Goal: Task Accomplishment & Management: Manage account settings

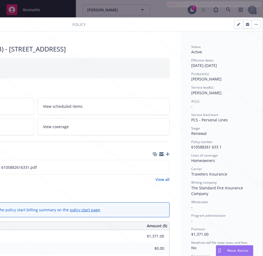
scroll to position [0, 114]
drag, startPoint x: 188, startPoint y: 147, endPoint x: 219, endPoint y: 147, distance: 31.2
click at [219, 147] on div "Policy number 610588261 633 1" at bounding box center [222, 145] width 61 height 10
copy span "610588261 633 1"
drag, startPoint x: 187, startPoint y: 66, endPoint x: 208, endPoint y: 65, distance: 20.9
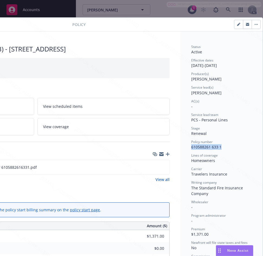
copy div "[DATE]"
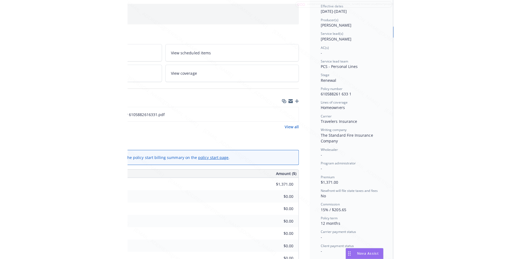
scroll to position [81, 114]
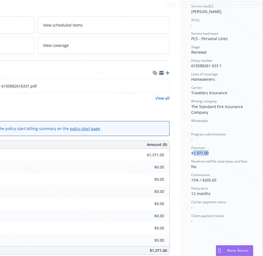
drag, startPoint x: 190, startPoint y: 153, endPoint x: 205, endPoint y: 153, distance: 15.2
click at [205, 153] on div "Premium $1,371.00" at bounding box center [222, 151] width 61 height 10
copy span "1,371.00"
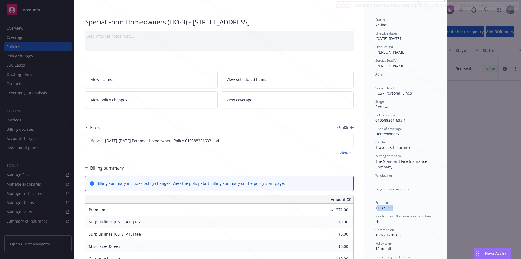
scroll to position [0, 0]
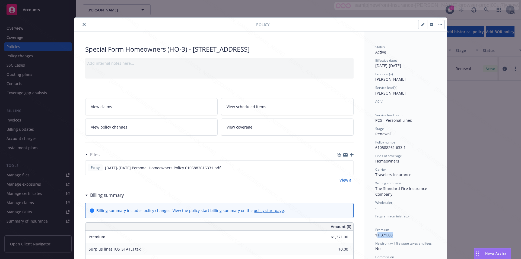
click at [263, 25] on button "button" at bounding box center [440, 24] width 9 height 9
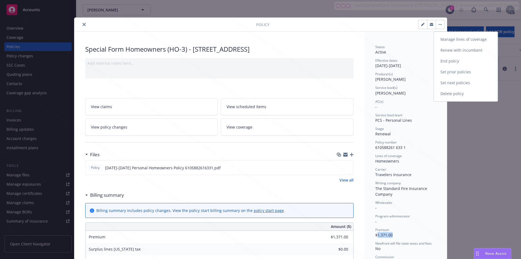
click at [263, 61] on link "End policy" at bounding box center [466, 61] width 64 height 11
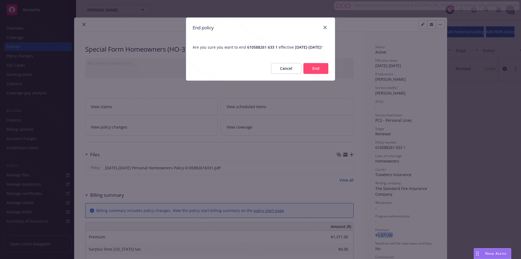
click at [263, 73] on button "End" at bounding box center [315, 68] width 25 height 11
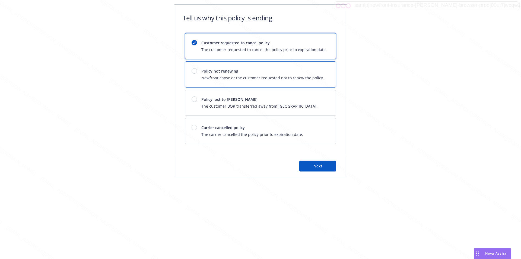
click at [263, 78] on span "Newfront chose or the customer requested not to renew the policy." at bounding box center [262, 78] width 123 height 6
click at [263, 163] on button "Next" at bounding box center [317, 165] width 37 height 11
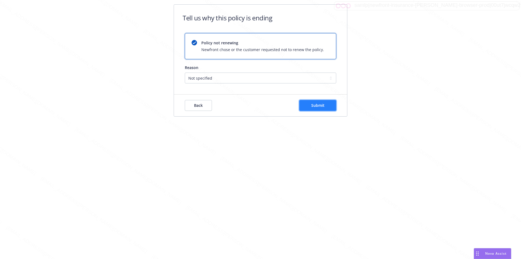
click at [263, 106] on button "Submit" at bounding box center [317, 105] width 37 height 11
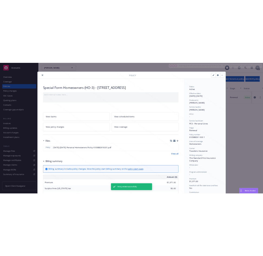
scroll to position [16, 0]
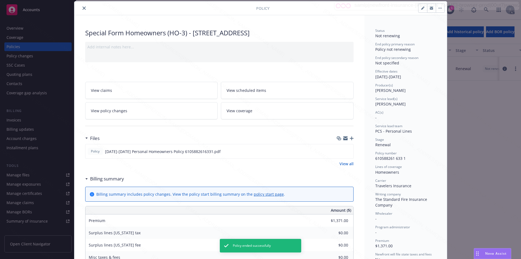
click at [82, 8] on icon "close" at bounding box center [83, 8] width 3 height 3
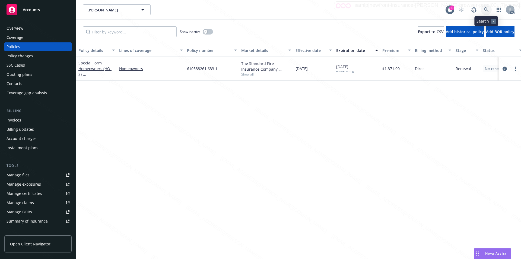
click at [263, 9] on icon at bounding box center [486, 9] width 5 height 5
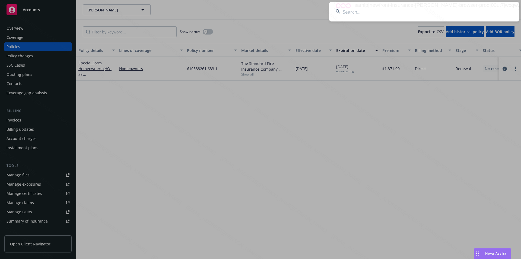
click at [263, 15] on input at bounding box center [424, 12] width 190 height 20
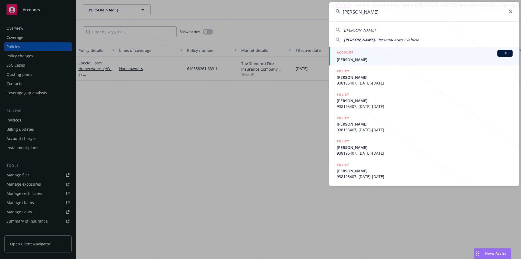
type input "[PERSON_NAME]"
click at [263, 61] on span "[PERSON_NAME]" at bounding box center [425, 60] width 176 height 6
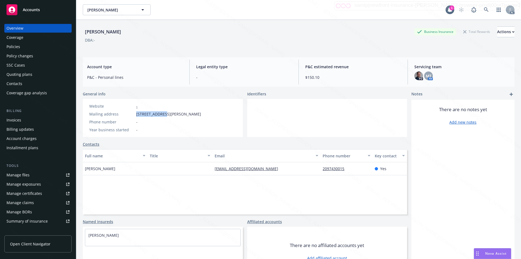
drag, startPoint x: 136, startPoint y: 113, endPoint x: 162, endPoint y: 114, distance: 25.8
click at [162, 114] on span "[STREET_ADDRESS][PERSON_NAME]" at bounding box center [168, 114] width 65 height 6
copy span "[STREET_ADDRESS][PERSON_NAME]"
click at [263, 123] on div at bounding box center [327, 118] width 160 height 38
click at [12, 49] on div "Policies" at bounding box center [14, 46] width 14 height 9
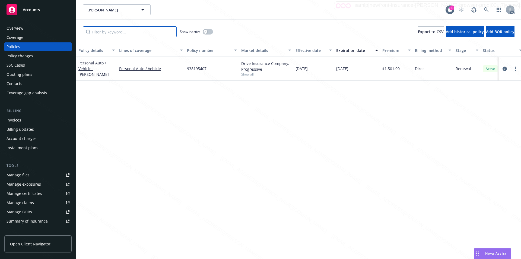
click at [138, 33] on input "Filter by keyword..." at bounding box center [130, 31] width 94 height 11
paste input "938195407"
type input "938195407"
click at [93, 67] on span "- [PERSON_NAME]" at bounding box center [93, 71] width 30 height 11
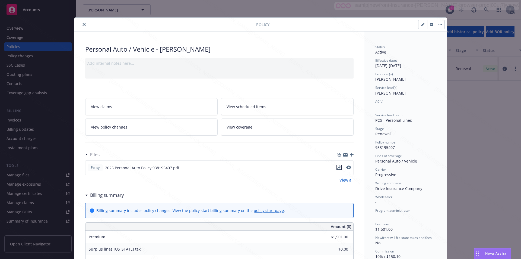
click at [263, 167] on icon "download file" at bounding box center [339, 166] width 4 height 3
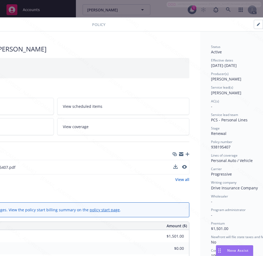
scroll to position [0, 114]
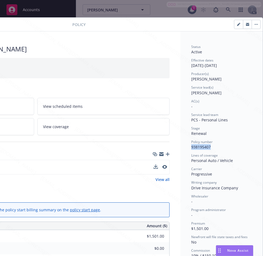
drag, startPoint x: 194, startPoint y: 147, endPoint x: 208, endPoint y: 147, distance: 14.1
copy span "938195407"
drag, startPoint x: 186, startPoint y: 68, endPoint x: 208, endPoint y: 67, distance: 22.3
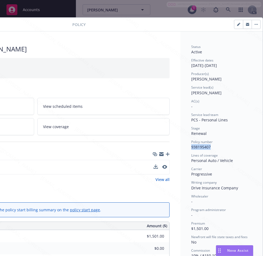
copy div "[DATE]"
drag, startPoint x: 212, startPoint y: 66, endPoint x: 230, endPoint y: 66, distance: 17.6
click at [230, 66] on div "Effective dates [DATE] - [DATE]" at bounding box center [222, 63] width 61 height 10
drag, startPoint x: 212, startPoint y: 65, endPoint x: 231, endPoint y: 65, distance: 19.5
click at [231, 65] on div "Effective dates [DATE] - [DATE]" at bounding box center [222, 63] width 61 height 10
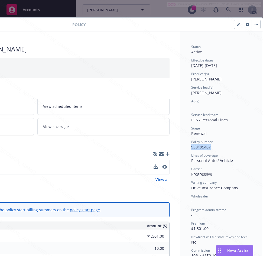
copy div "[DATE]"
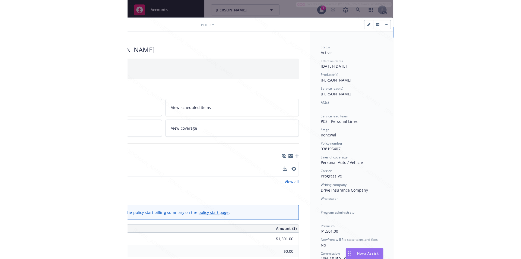
scroll to position [27, 114]
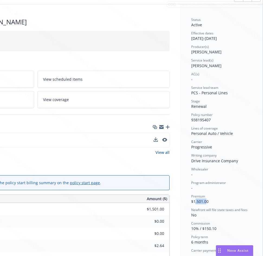
drag, startPoint x: 192, startPoint y: 201, endPoint x: 199, endPoint y: 201, distance: 7.6
click at [200, 201] on span "$1,501.00" at bounding box center [200, 201] width 17 height 5
drag, startPoint x: 191, startPoint y: 202, endPoint x: 207, endPoint y: 202, distance: 16.0
click at [207, 202] on div "Premium $1,501.00" at bounding box center [222, 199] width 61 height 10
copy span "1,501.00"
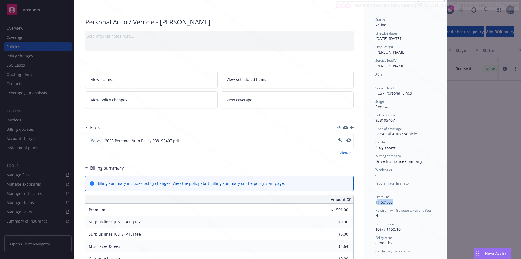
scroll to position [0, 0]
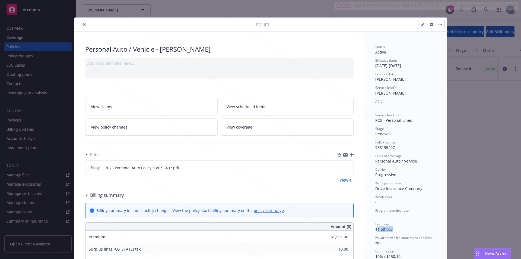
click at [263, 21] on button "button" at bounding box center [440, 24] width 9 height 9
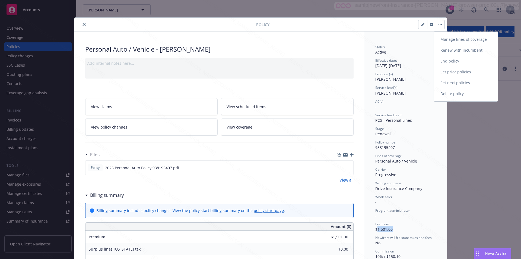
click at [263, 58] on link "End policy" at bounding box center [466, 61] width 64 height 11
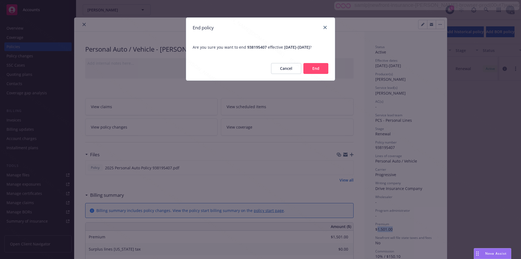
click at [263, 67] on button "End" at bounding box center [315, 68] width 25 height 11
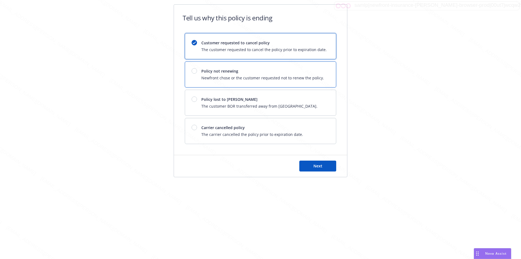
click at [263, 78] on span "Newfront chose or the customer requested not to renew the policy." at bounding box center [262, 78] width 123 height 6
click at [263, 167] on button "Next" at bounding box center [317, 165] width 37 height 11
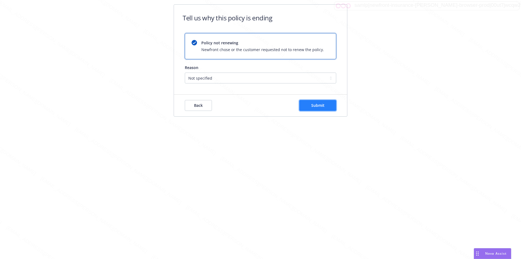
click at [263, 106] on span "Submit" at bounding box center [317, 105] width 13 height 5
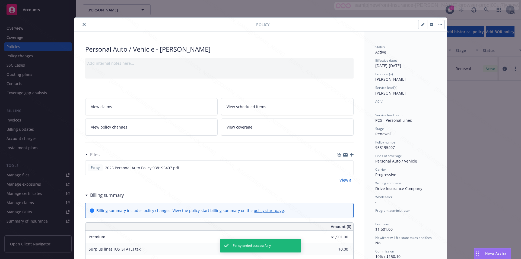
scroll to position [16, 0]
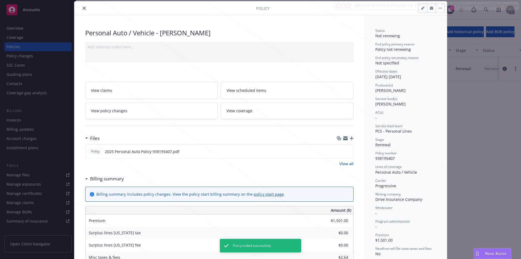
click at [82, 8] on icon "close" at bounding box center [83, 8] width 3 height 3
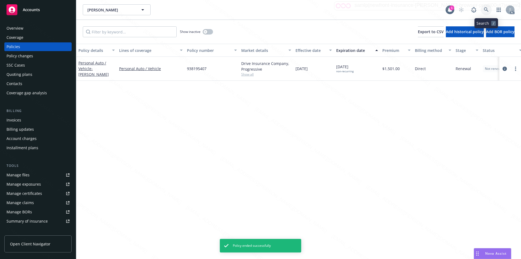
click at [263, 10] on icon at bounding box center [486, 9] width 5 height 5
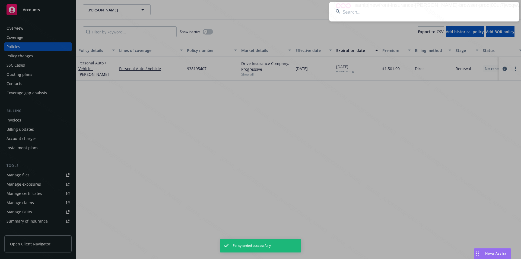
click at [263, 16] on input at bounding box center [424, 12] width 190 height 20
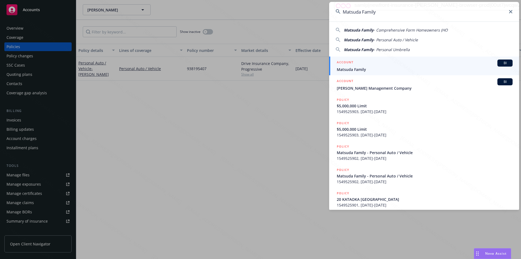
type input "Matsuda Family"
click at [263, 71] on span "Matsuda Family" at bounding box center [425, 69] width 176 height 6
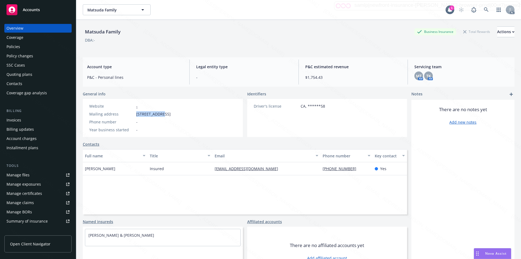
drag, startPoint x: 135, startPoint y: 114, endPoint x: 161, endPoint y: 115, distance: 25.5
click at [161, 115] on div "Mailing address [STREET_ADDRESS]" at bounding box center [130, 114] width 86 height 6
copy span "[STREET_ADDRESS]"
click at [263, 123] on div "Driver's license CA, ******58" at bounding box center [327, 118] width 160 height 38
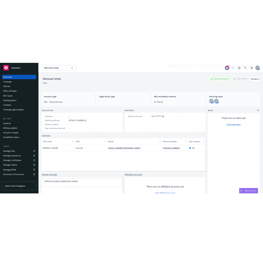
scroll to position [20, 0]
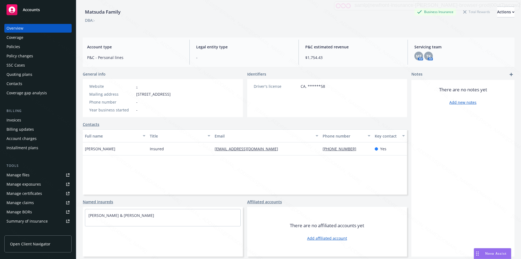
click at [180, 228] on div "[PERSON_NAME] & [PERSON_NAME]" at bounding box center [163, 217] width 160 height 22
click at [21, 47] on div "Policies" at bounding box center [38, 46] width 63 height 9
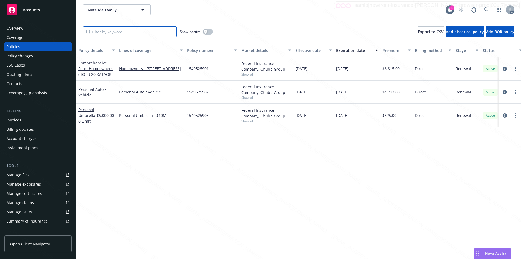
click at [109, 33] on input "Filter by keyword..." at bounding box center [130, 31] width 94 height 11
paste input "1549525901"
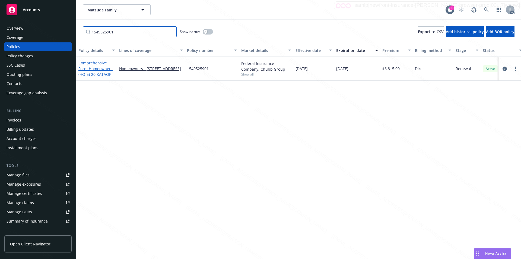
type input "1549525901"
click at [99, 66] on link "Comprehensive Form Homeowners (HO-5) - 20 [GEOGRAPHIC_DATA]" at bounding box center [96, 74] width 36 height 28
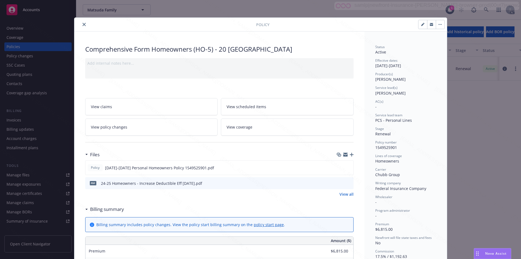
click at [130, 124] on link "View policy changes" at bounding box center [151, 126] width 133 height 17
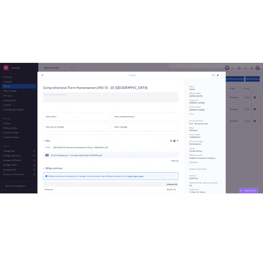
scroll to position [16, 0]
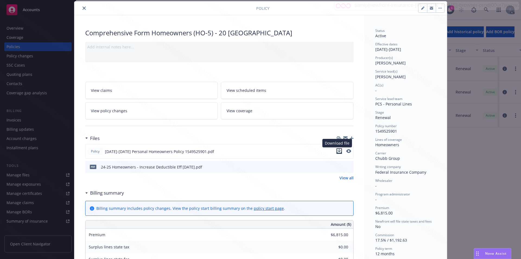
click at [263, 151] on icon "download file" at bounding box center [339, 151] width 4 height 4
click at [263, 166] on icon "download file" at bounding box center [340, 165] width 4 height 3
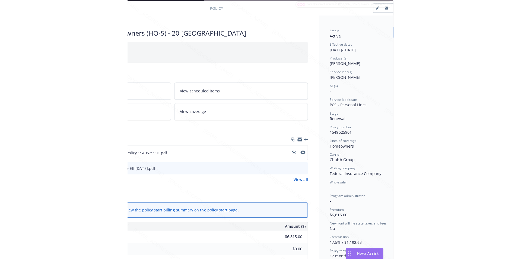
scroll to position [16, 114]
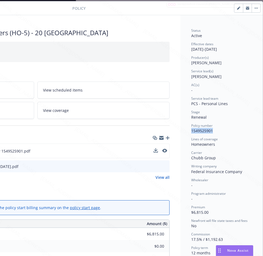
drag, startPoint x: 187, startPoint y: 131, endPoint x: 211, endPoint y: 132, distance: 24.4
click at [211, 132] on div "Status Active Effective dates [DATE] - [DATE] Producer(s) [PERSON_NAME] Service…" at bounding box center [222, 254] width 82 height 479
copy span "1549525901"
drag, startPoint x: 187, startPoint y: 48, endPoint x: 207, endPoint y: 49, distance: 19.3
click at [207, 49] on div "Effective dates [DATE] - [DATE]" at bounding box center [222, 47] width 61 height 10
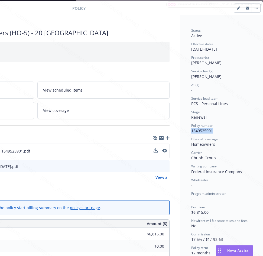
drag, startPoint x: 211, startPoint y: 49, endPoint x: 219, endPoint y: 53, distance: 9.0
click at [232, 49] on div "Effective dates [DATE] - [DATE]" at bounding box center [222, 47] width 61 height 10
drag, startPoint x: 190, startPoint y: 211, endPoint x: 206, endPoint y: 211, distance: 16.8
click at [207, 211] on div "Premium $6,815.00" at bounding box center [222, 210] width 61 height 10
click at [252, 10] on button "button" at bounding box center [256, 8] width 9 height 9
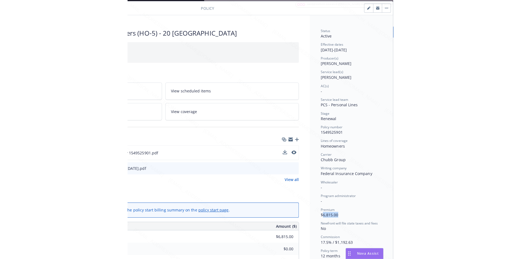
scroll to position [16, 0]
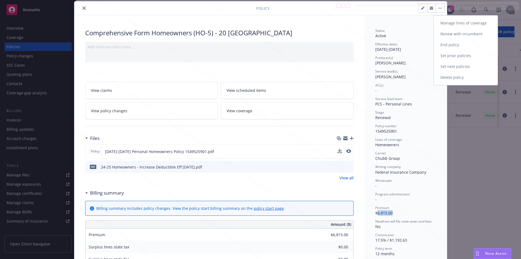
click at [263, 46] on link "End policy" at bounding box center [466, 44] width 64 height 11
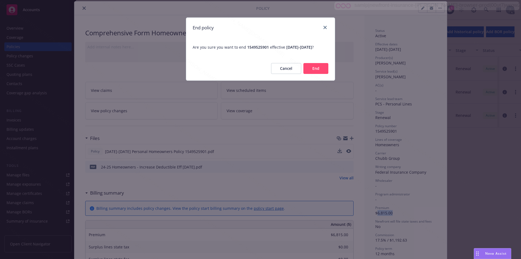
click at [263, 74] on button "End" at bounding box center [315, 68] width 25 height 11
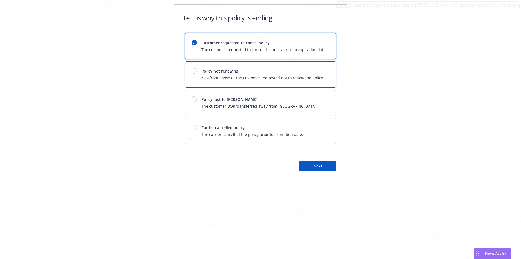
click at [263, 80] on span "Newfront chose or the customer requested not to renew the policy." at bounding box center [262, 78] width 123 height 6
click at [263, 165] on span "Next" at bounding box center [317, 165] width 9 height 5
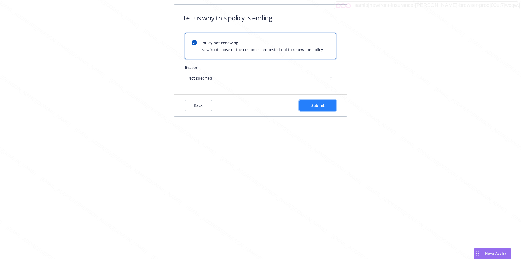
click at [263, 102] on button "Submit" at bounding box center [317, 105] width 37 height 11
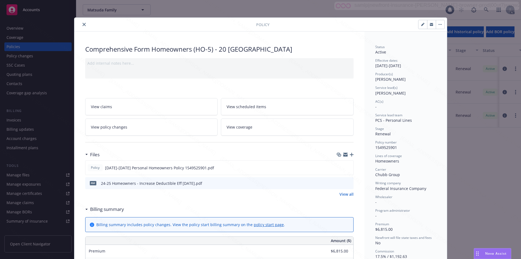
scroll to position [16, 0]
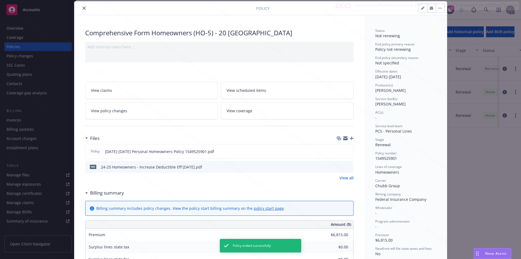
click at [83, 7] on icon "close" at bounding box center [83, 8] width 3 height 3
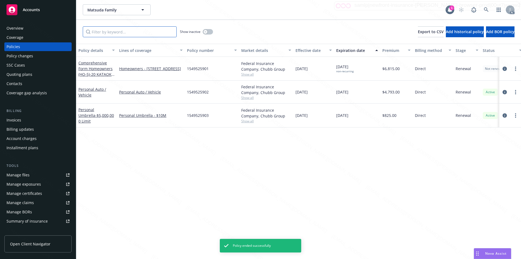
click at [144, 30] on input "Filter by keyword..." at bounding box center [130, 31] width 94 height 11
paste input "1549525902"
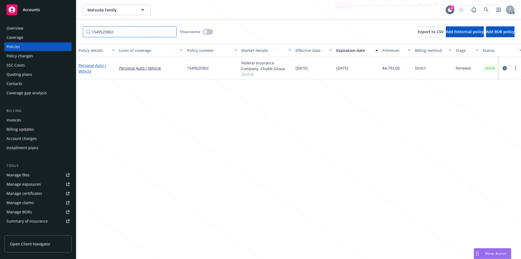
type input "1549525902"
click at [92, 66] on link "Personal Auto / Vehicle" at bounding box center [92, 68] width 28 height 11
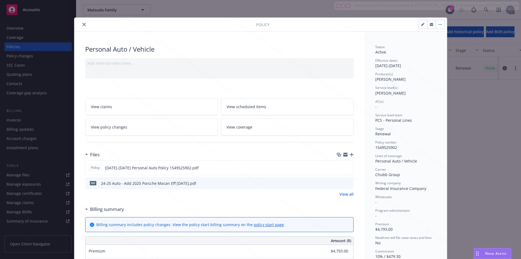
click at [134, 130] on link "View policy changes" at bounding box center [151, 126] width 133 height 17
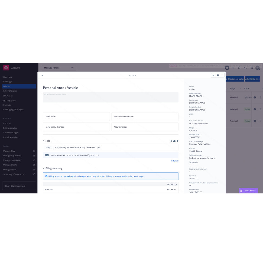
scroll to position [16, 0]
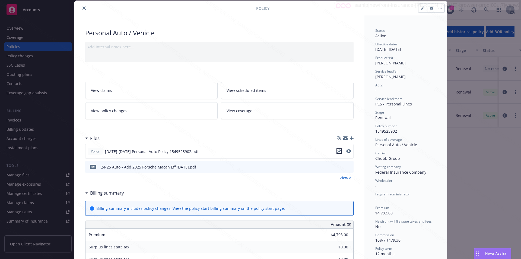
click at [263, 151] on icon "download file" at bounding box center [339, 151] width 4 height 4
click at [263, 166] on icon "download file" at bounding box center [339, 166] width 4 height 4
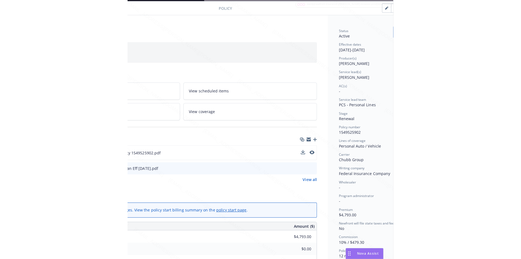
scroll to position [16, 114]
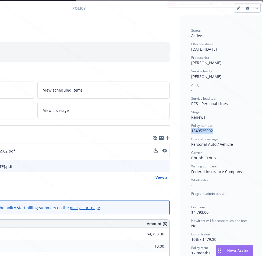
drag, startPoint x: 185, startPoint y: 130, endPoint x: 210, endPoint y: 131, distance: 25.5
click at [210, 131] on div "Status Active Effective dates [DATE] - [DATE] Producer(s) [PERSON_NAME] Service…" at bounding box center [222, 254] width 82 height 479
drag, startPoint x: 188, startPoint y: 50, endPoint x: 207, endPoint y: 49, distance: 19.3
click at [207, 49] on div "Effective dates [DATE] - [DATE]" at bounding box center [222, 47] width 61 height 10
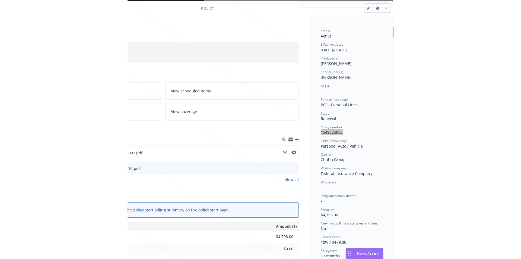
scroll to position [16, 0]
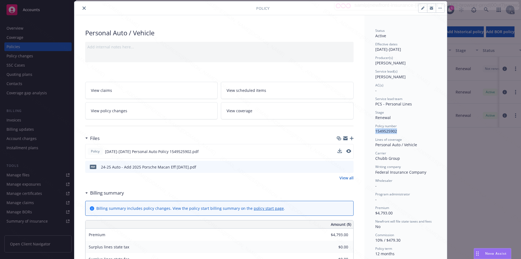
click at [263, 7] on button "button" at bounding box center [440, 8] width 9 height 9
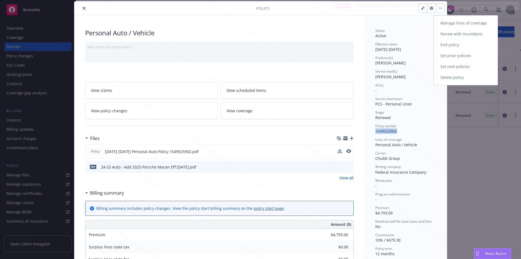
click at [263, 44] on link "End policy" at bounding box center [466, 44] width 64 height 11
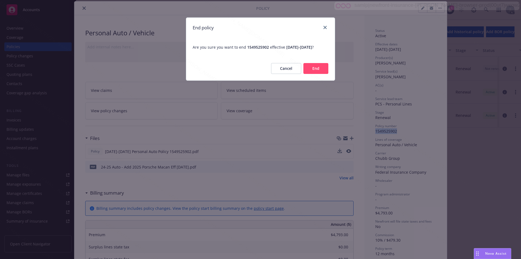
click at [263, 74] on button "End" at bounding box center [315, 68] width 25 height 11
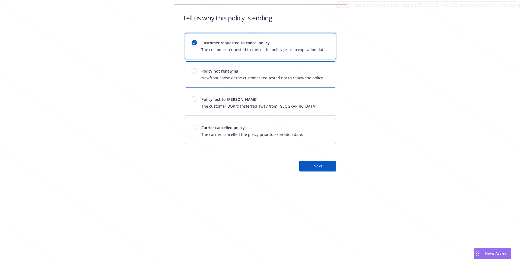
click at [263, 77] on span "Newfront chose or the customer requested not to renew the policy." at bounding box center [262, 78] width 123 height 6
click at [263, 163] on span "Next" at bounding box center [317, 165] width 9 height 5
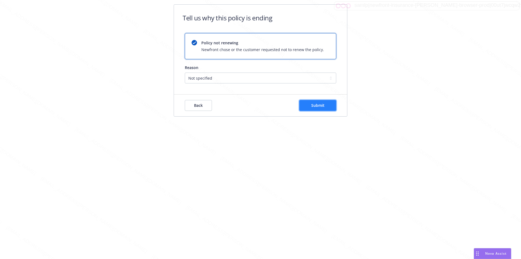
click at [263, 102] on button "Submit" at bounding box center [317, 105] width 37 height 11
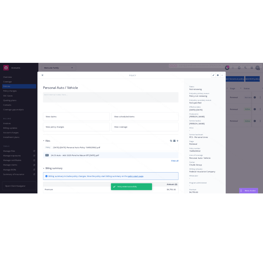
scroll to position [16, 0]
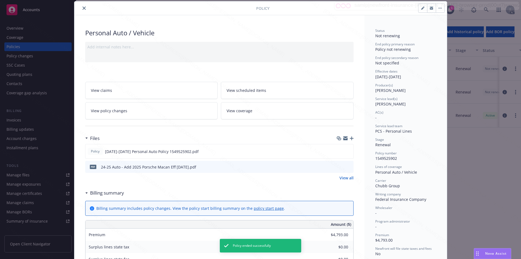
click at [82, 11] on button "close" at bounding box center [84, 8] width 7 height 7
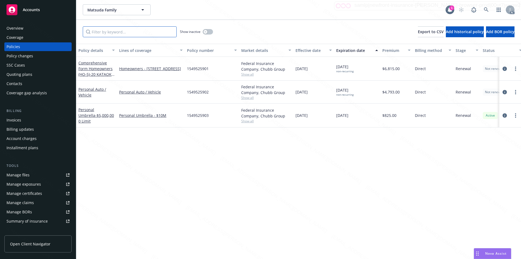
click at [132, 31] on input "Filter by keyword..." at bounding box center [130, 31] width 94 height 11
paste input "1549525903"
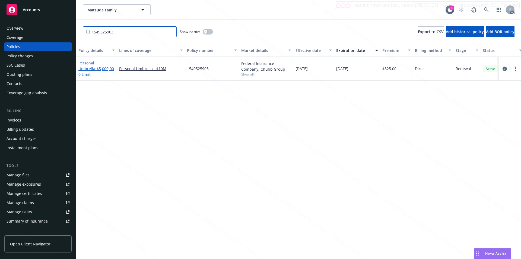
type input "1549525903"
click at [97, 67] on link "Personal Umbrella - $5,000,000 Limit" at bounding box center [96, 68] width 36 height 17
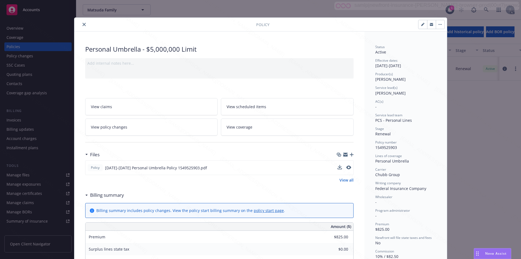
click at [263, 169] on div "Policy [DATE]-[DATE] Personal Umbrella Policy 1549525903.pdf" at bounding box center [219, 167] width 268 height 15
click at [263, 167] on icon "download file" at bounding box center [339, 166] width 4 height 3
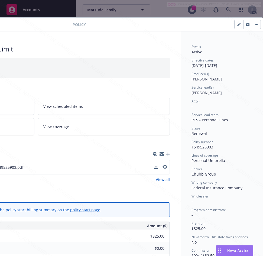
scroll to position [0, 114]
drag, startPoint x: 188, startPoint y: 146, endPoint x: 212, endPoint y: 148, distance: 24.2
click at [212, 148] on div "Policy number 1549525903" at bounding box center [222, 145] width 61 height 10
drag, startPoint x: 188, startPoint y: 66, endPoint x: 206, endPoint y: 66, distance: 17.9
click at [206, 66] on div "Effective dates [DATE] - [DATE]" at bounding box center [222, 63] width 61 height 10
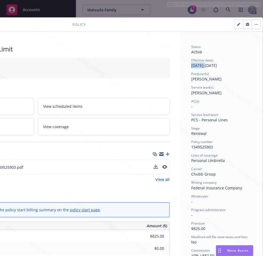
drag, startPoint x: 208, startPoint y: 65, endPoint x: 186, endPoint y: 66, distance: 22.5
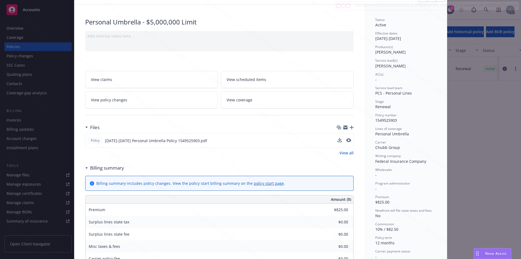
scroll to position [0, 0]
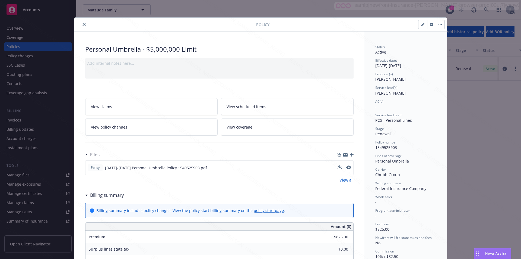
click at [263, 26] on button "button" at bounding box center [440, 24] width 9 height 9
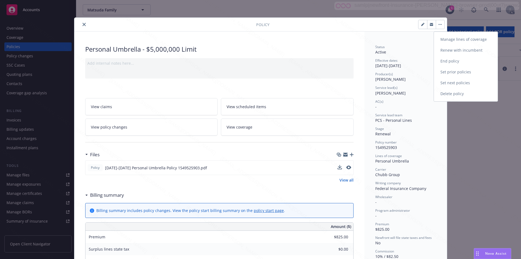
click at [263, 59] on link "End policy" at bounding box center [466, 61] width 64 height 11
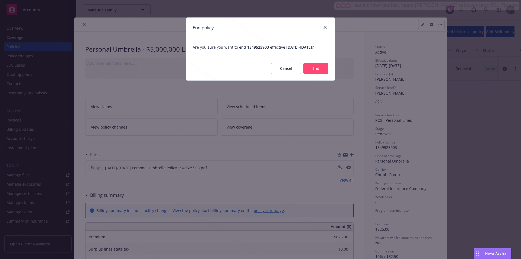
click at [263, 73] on button "End" at bounding box center [315, 68] width 25 height 11
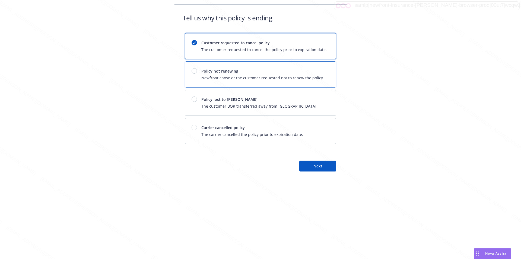
click at [263, 78] on span "Newfront chose or the customer requested not to renew the policy." at bounding box center [262, 78] width 123 height 6
click at [263, 168] on button "Next" at bounding box center [317, 165] width 37 height 11
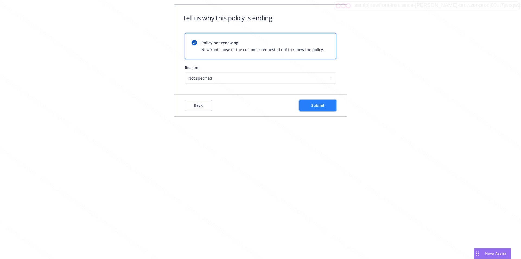
click at [263, 106] on span "Submit" at bounding box center [317, 105] width 13 height 5
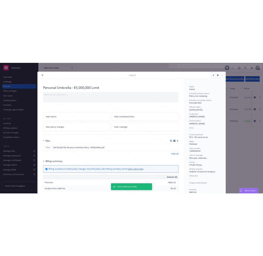
scroll to position [16, 0]
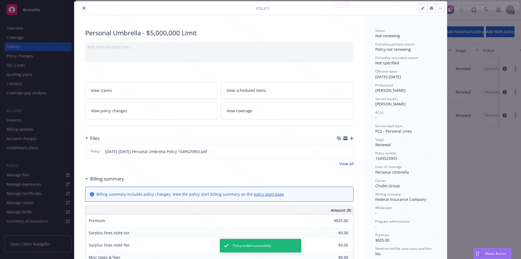
click at [82, 7] on icon "close" at bounding box center [83, 8] width 3 height 3
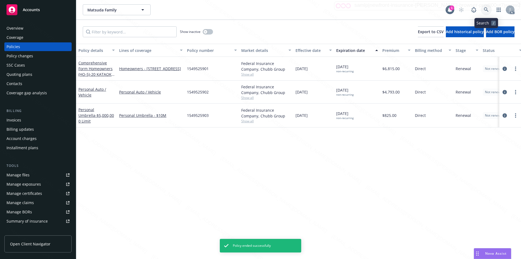
click at [263, 10] on icon at bounding box center [486, 9] width 5 height 5
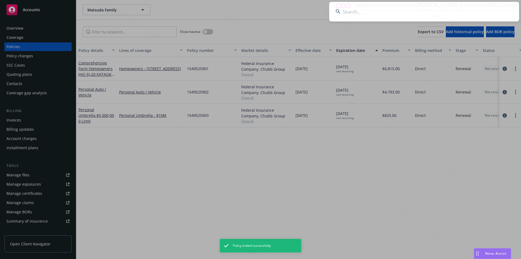
click at [263, 10] on input at bounding box center [424, 12] width 190 height 20
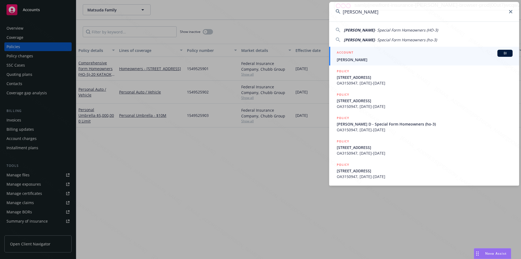
type input "[PERSON_NAME]"
click at [263, 59] on span "[PERSON_NAME]" at bounding box center [425, 60] width 176 height 6
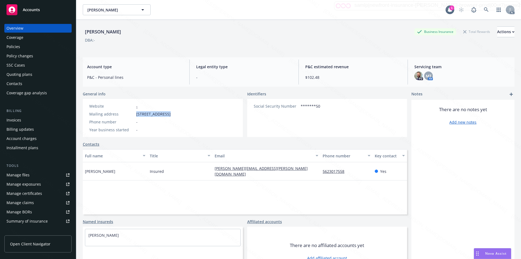
drag, startPoint x: 135, startPoint y: 113, endPoint x: 167, endPoint y: 112, distance: 31.8
click at [167, 112] on div "Mailing address [STREET_ADDRESS]" at bounding box center [130, 114] width 86 height 6
click at [263, 130] on div "Social Security Number *******50" at bounding box center [327, 118] width 160 height 38
click at [12, 47] on div "Policies" at bounding box center [14, 46] width 14 height 9
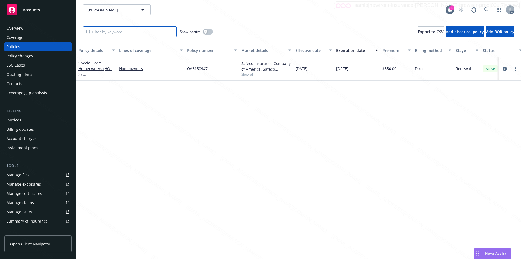
click at [147, 33] on input "Filter by keyword..." at bounding box center [130, 31] width 94 height 11
paste input "OA3150947"
type input "OA3150947"
click at [100, 69] on link "Special Form Homeowners (HO-3) - [STREET_ADDRESS]" at bounding box center [95, 71] width 34 height 22
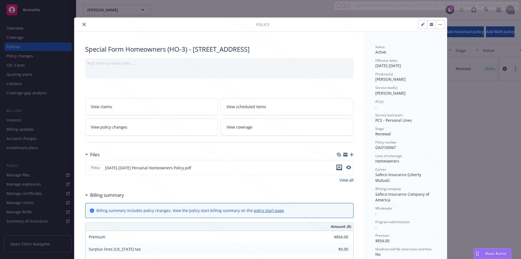
click at [263, 166] on icon "download file" at bounding box center [339, 167] width 4 height 4
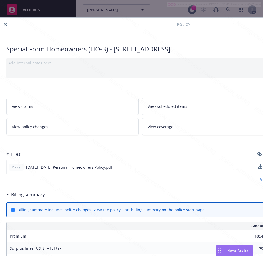
scroll to position [0, 114]
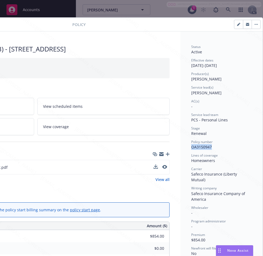
drag, startPoint x: 188, startPoint y: 147, endPoint x: 210, endPoint y: 147, distance: 21.4
click at [210, 147] on div "Policy number OA3150947" at bounding box center [222, 145] width 61 height 10
click at [235, 131] on div "Stage Renewal" at bounding box center [222, 131] width 61 height 10
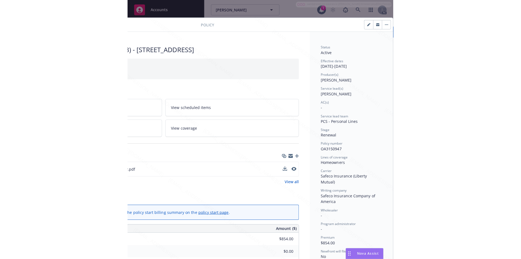
scroll to position [27, 114]
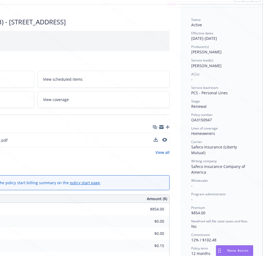
drag, startPoint x: 187, startPoint y: 38, endPoint x: 206, endPoint y: 37, distance: 19.8
click at [207, 37] on div "Status Active Effective dates [DATE] - [DATE] Producer(s) [PERSON_NAME] Service…" at bounding box center [222, 236] width 82 height 465
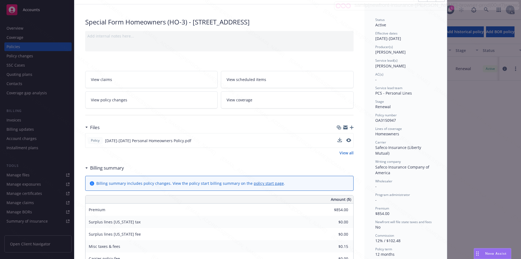
scroll to position [0, 0]
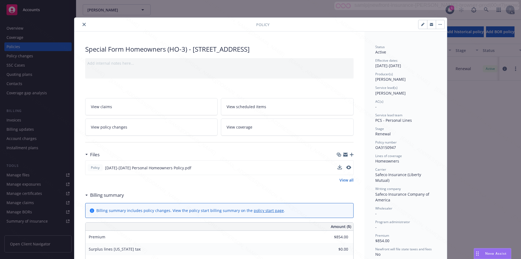
click at [263, 24] on icon "button" at bounding box center [439, 24] width 3 height 1
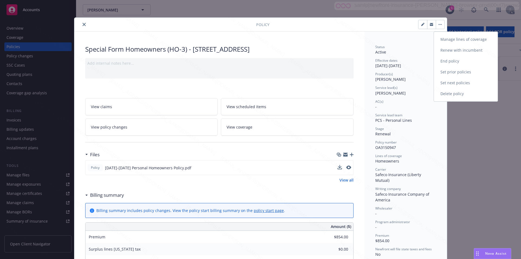
click at [263, 62] on link "End policy" at bounding box center [466, 61] width 64 height 11
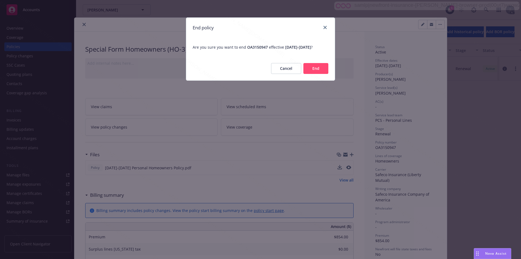
click at [263, 74] on button "End" at bounding box center [315, 68] width 25 height 11
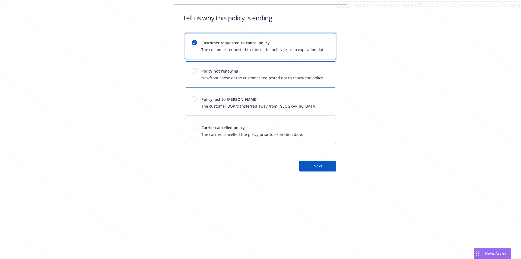
click at [263, 74] on div "Policy not renewing Newfront chose or the customer requested not to renew the p…" at bounding box center [262, 74] width 123 height 12
click at [263, 163] on span "Next" at bounding box center [317, 165] width 9 height 5
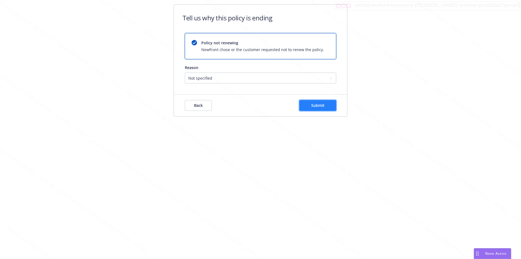
click at [263, 106] on span "Submit" at bounding box center [317, 105] width 13 height 5
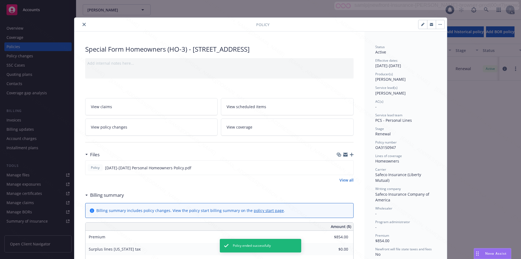
scroll to position [16, 0]
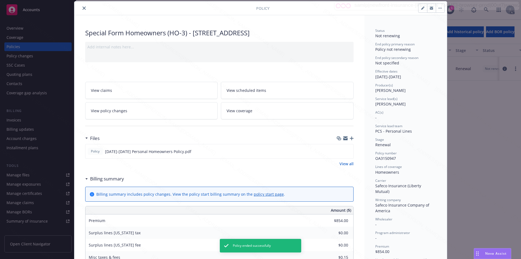
click at [82, 8] on icon "close" at bounding box center [83, 8] width 3 height 3
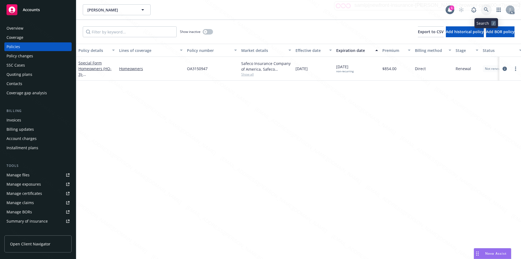
click at [263, 9] on icon at bounding box center [486, 9] width 5 height 5
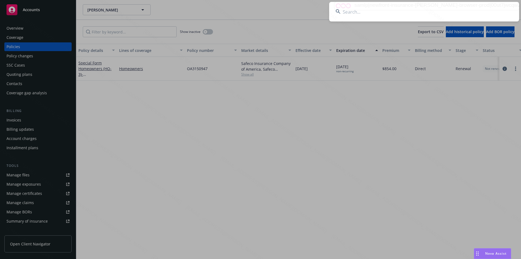
click at [263, 11] on input at bounding box center [424, 12] width 190 height 20
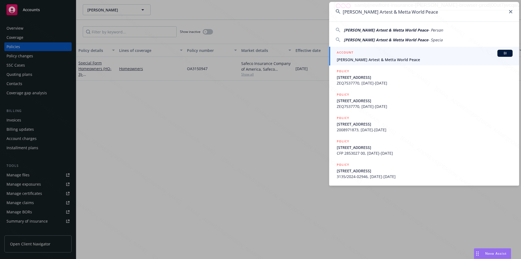
type input "[PERSON_NAME] Artest & Metta World Peace"
click at [263, 58] on span "[PERSON_NAME] Artest & Metta World Peace" at bounding box center [425, 60] width 176 height 6
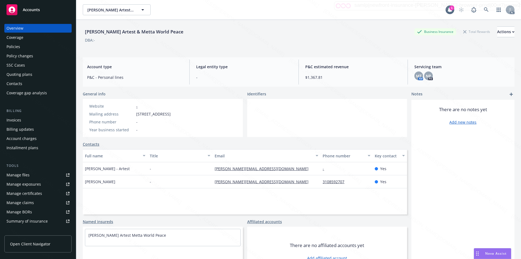
drag, startPoint x: 137, startPoint y: 113, endPoint x: 168, endPoint y: 113, distance: 31.2
click at [168, 113] on span "[STREET_ADDRESS]" at bounding box center [153, 114] width 34 height 6
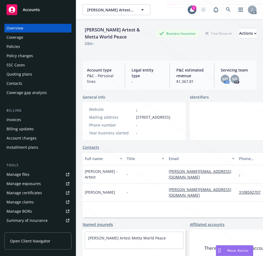
click at [18, 45] on div "Policies" at bounding box center [14, 46] width 14 height 9
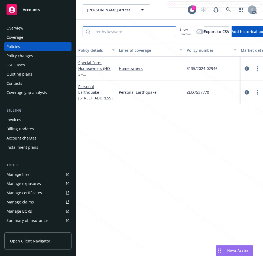
click at [143, 33] on input "Filter by keyword..." at bounding box center [130, 31] width 94 height 11
paste input "3135/2024-02946"
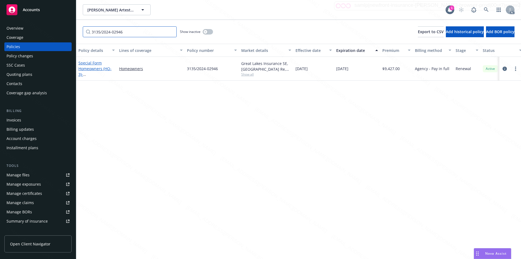
type input "3135/2024-02946"
click at [88, 67] on link "Special Form Homeowners (HO-3) - [STREET_ADDRESS]" at bounding box center [95, 71] width 34 height 22
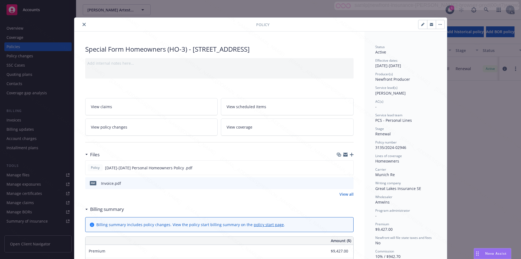
scroll to position [81, 0]
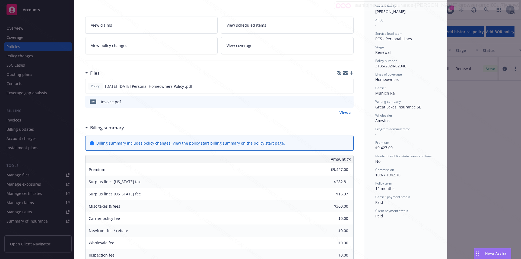
click at [103, 44] on span "View policy changes" at bounding box center [109, 46] width 36 height 6
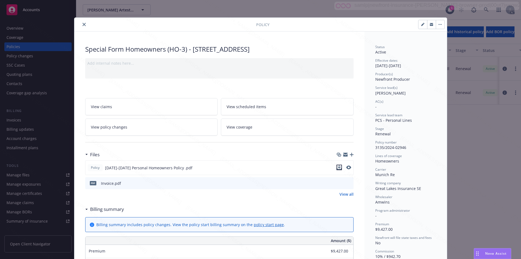
click at [263, 165] on icon "download file" at bounding box center [339, 167] width 4 height 4
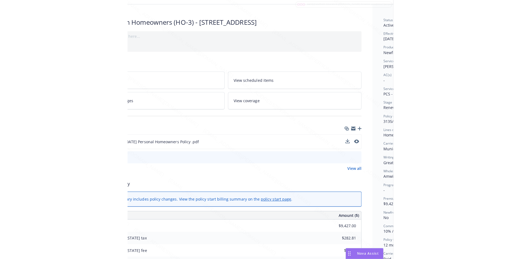
scroll to position [27, 109]
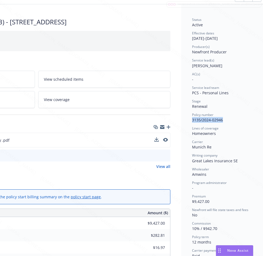
drag, startPoint x: 193, startPoint y: 120, endPoint x: 223, endPoint y: 119, distance: 30.7
click at [223, 119] on div "Policy number 3135/2024-02946" at bounding box center [222, 118] width 61 height 10
drag, startPoint x: 193, startPoint y: 37, endPoint x: 212, endPoint y: 37, distance: 19.0
click at [68, 177] on div "Billing summary" at bounding box center [36, 181] width 268 height 11
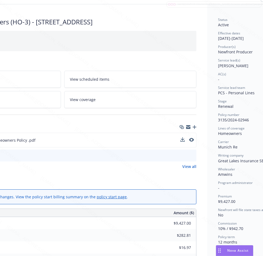
scroll to position [81, 83]
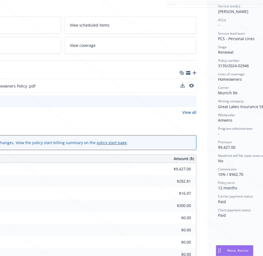
click at [71, 216] on div "Carrier policy fee $0.00" at bounding box center [63, 218] width 268 height 12
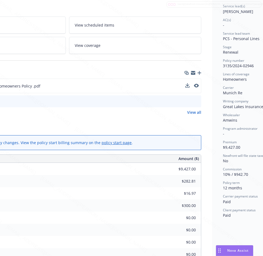
scroll to position [81, 0]
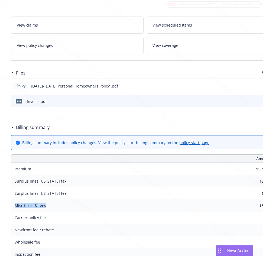
drag, startPoint x: 14, startPoint y: 205, endPoint x: 45, endPoint y: 205, distance: 30.7
click at [45, 205] on div "Misc taxes & fees" at bounding box center [30, 206] width 38 height 12
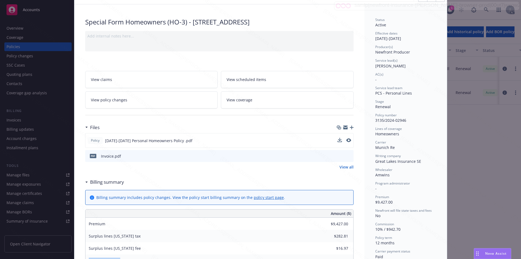
scroll to position [0, 0]
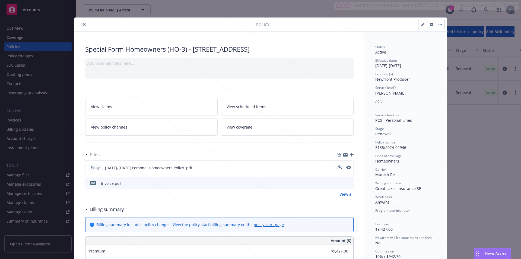
click at [263, 24] on button "button" at bounding box center [440, 24] width 9 height 9
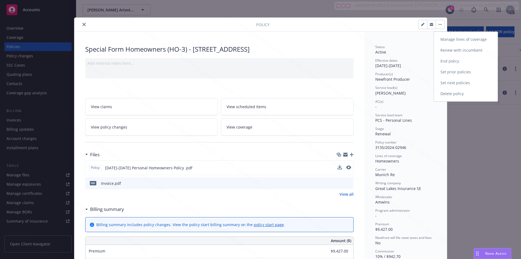
click at [263, 58] on link "End policy" at bounding box center [466, 61] width 64 height 11
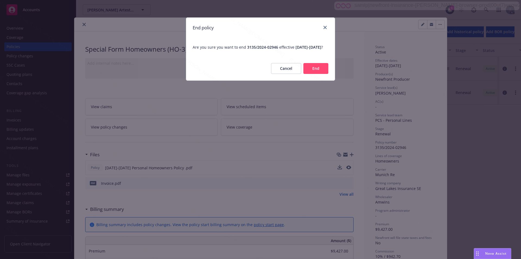
click at [263, 74] on button "End" at bounding box center [315, 68] width 25 height 11
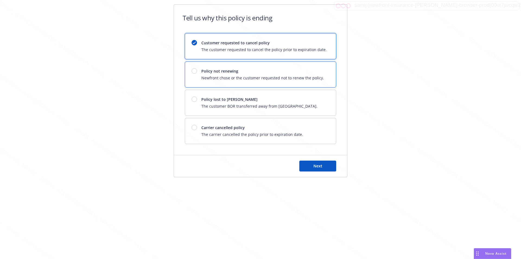
click at [242, 72] on span "Policy not renewing" at bounding box center [262, 71] width 123 height 6
click at [263, 168] on span "Next" at bounding box center [317, 165] width 9 height 5
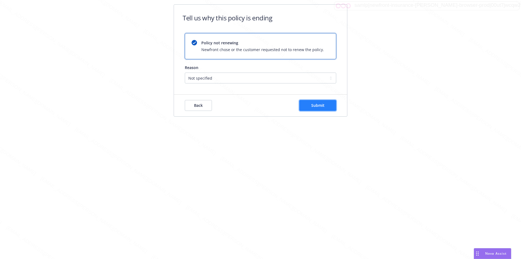
click at [263, 103] on span "Submit" at bounding box center [317, 105] width 13 height 5
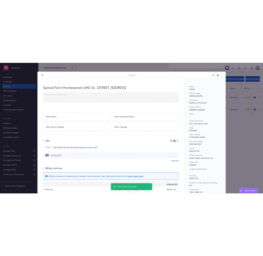
scroll to position [16, 0]
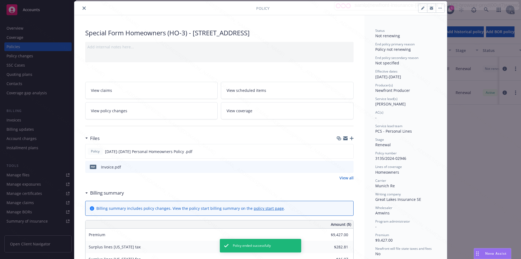
click at [82, 8] on icon "close" at bounding box center [83, 8] width 3 height 3
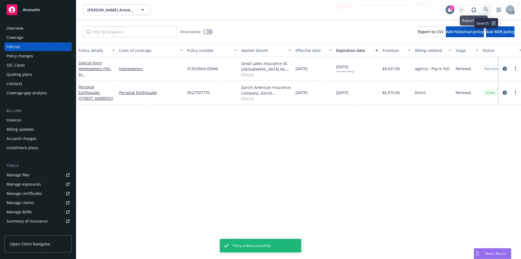
click at [263, 9] on icon at bounding box center [486, 9] width 5 height 5
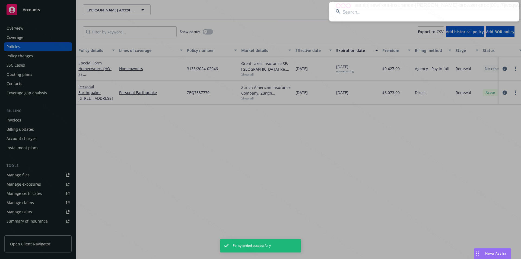
click at [263, 18] on input at bounding box center [424, 12] width 190 height 20
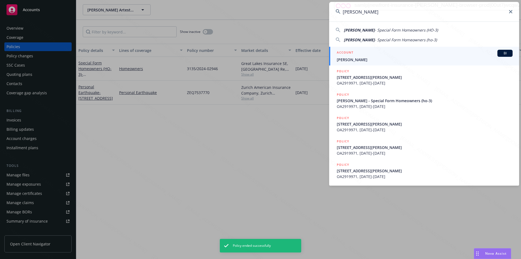
type input "[PERSON_NAME]"
click at [263, 61] on span "[PERSON_NAME]" at bounding box center [425, 60] width 176 height 6
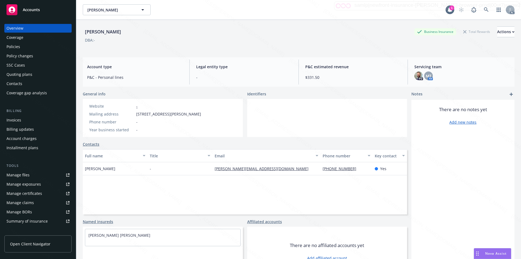
click at [136, 113] on span "[STREET_ADDRESS][PERSON_NAME]" at bounding box center [168, 114] width 65 height 6
drag, startPoint x: 166, startPoint y: 114, endPoint x: 127, endPoint y: 115, distance: 38.6
click at [127, 115] on div "Mailing address [STREET_ADDRESS][PERSON_NAME]" at bounding box center [145, 114] width 116 height 6
click at [263, 119] on div at bounding box center [327, 118] width 160 height 38
click at [13, 48] on div "Policies" at bounding box center [14, 46] width 14 height 9
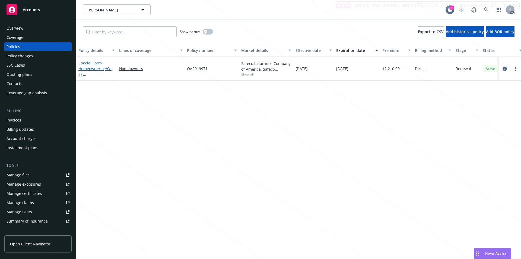
click at [90, 68] on link "Special Form Homeowners (HO-3) - [STREET_ADDRESS][PERSON_NAME]" at bounding box center [95, 74] width 34 height 28
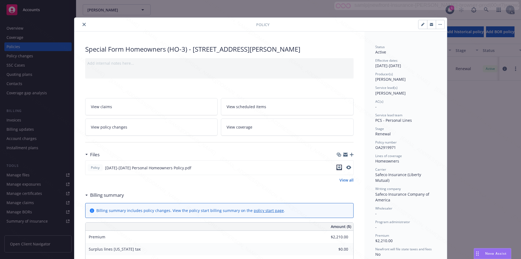
click at [263, 167] on icon "download file" at bounding box center [339, 167] width 4 height 4
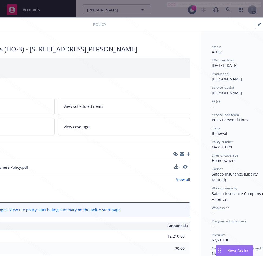
scroll to position [0, 114]
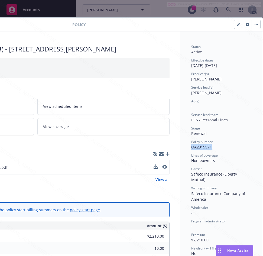
drag, startPoint x: 187, startPoint y: 147, endPoint x: 219, endPoint y: 147, distance: 31.7
drag, startPoint x: 186, startPoint y: 67, endPoint x: 208, endPoint y: 65, distance: 21.8
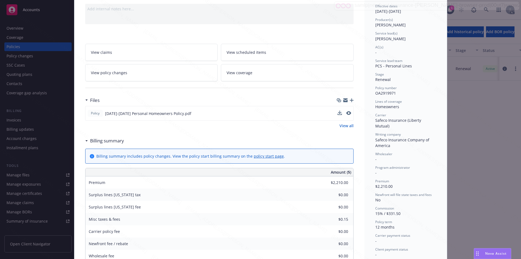
scroll to position [0, 0]
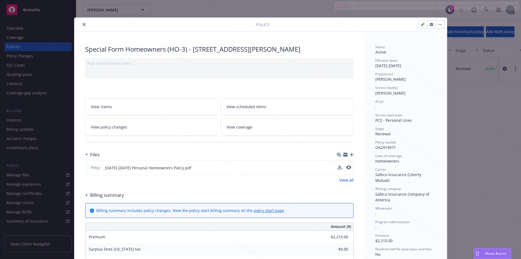
click at [263, 25] on icon "button" at bounding box center [439, 24] width 3 height 1
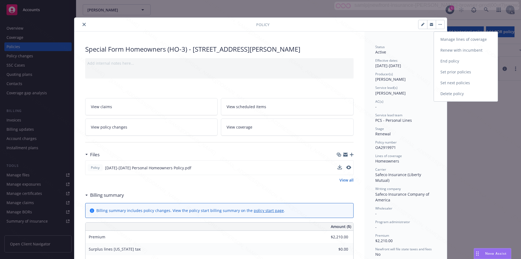
click at [263, 62] on link "End policy" at bounding box center [466, 61] width 64 height 11
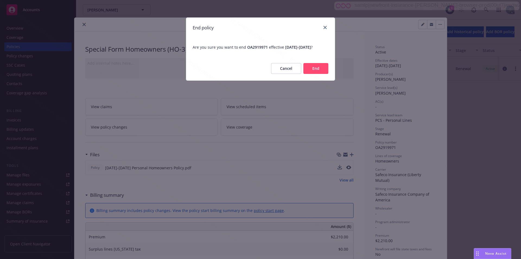
click at [263, 74] on button "End" at bounding box center [315, 68] width 25 height 11
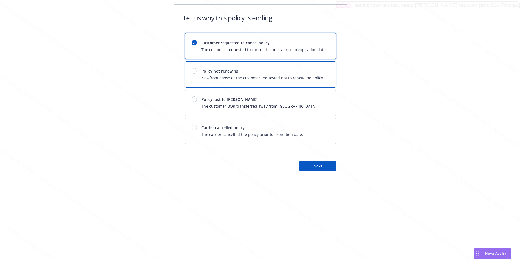
click at [263, 74] on span "Policy not renewing" at bounding box center [262, 71] width 123 height 6
click at [263, 165] on span "Next" at bounding box center [317, 165] width 9 height 5
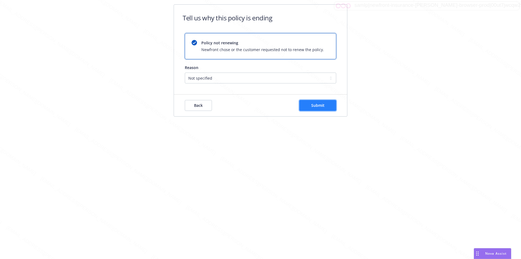
click at [263, 110] on button "Submit" at bounding box center [317, 105] width 37 height 11
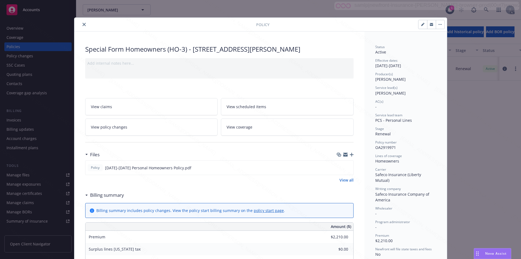
scroll to position [16, 0]
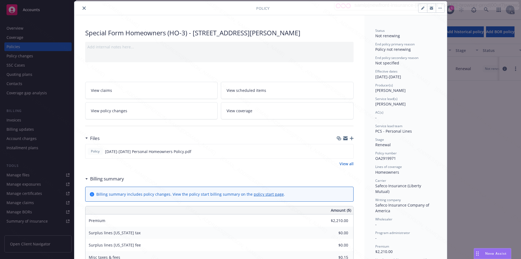
click at [82, 8] on icon "close" at bounding box center [83, 8] width 3 height 3
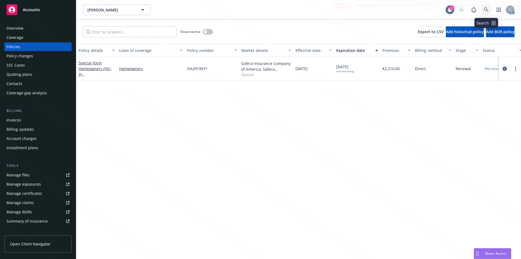
click at [263, 11] on icon at bounding box center [486, 9] width 5 height 5
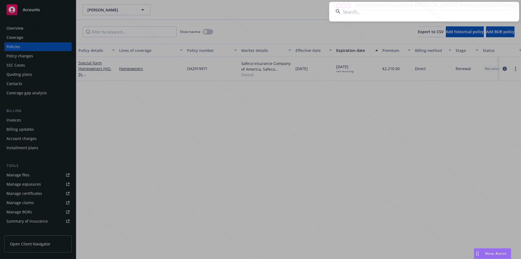
click at [263, 13] on input at bounding box center [424, 12] width 190 height 20
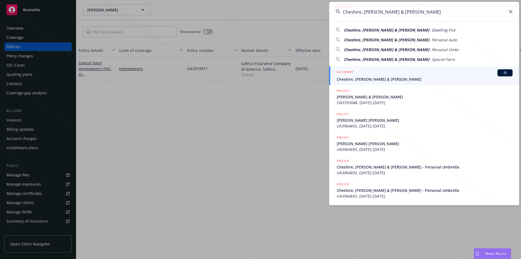
type input "Cheshire, [PERSON_NAME] & [PERSON_NAME]"
click at [263, 81] on span "Cheshire, [PERSON_NAME] & [PERSON_NAME]" at bounding box center [425, 79] width 176 height 6
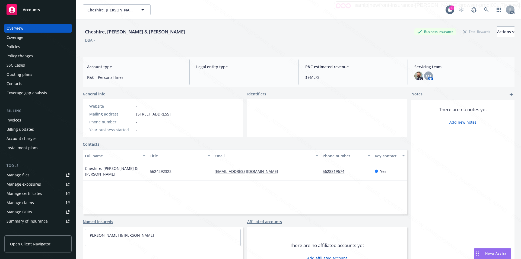
click at [11, 45] on div "Policies" at bounding box center [14, 46] width 14 height 9
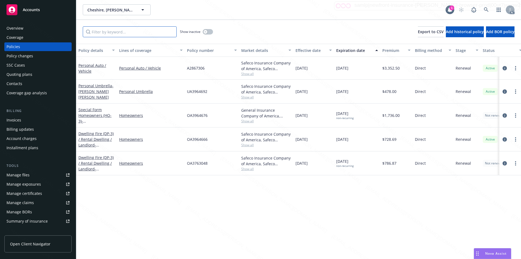
click at [131, 32] on input "Filter by keyword..." at bounding box center [130, 31] width 94 height 11
click at [133, 36] on input "Filter by keyword..." at bounding box center [130, 31] width 94 height 11
paste input "OA3964666"
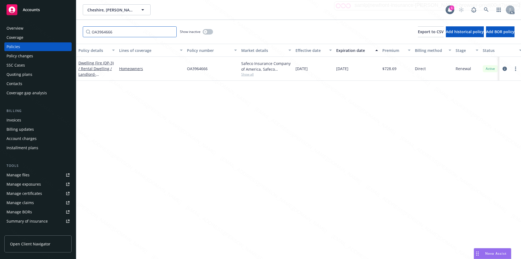
type input "OA3964666"
click at [94, 65] on div "Dwelling Fire (DP-3) / Rental Dwelling / Landlord - [STREET_ADDRESS]" at bounding box center [96, 68] width 36 height 17
click at [95, 66] on link "Dwelling Fire (DP-3) / Rental Dwelling / Landlord - [STREET_ADDRESS]" at bounding box center [95, 71] width 35 height 22
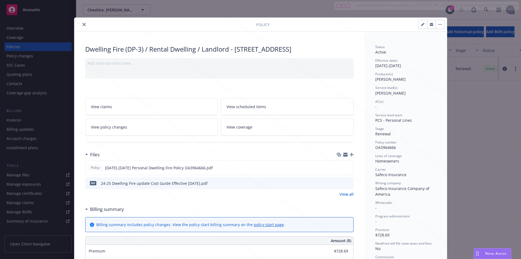
click at [140, 128] on link "View policy changes" at bounding box center [151, 126] width 133 height 17
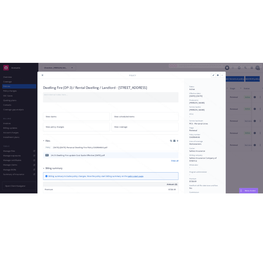
scroll to position [16, 0]
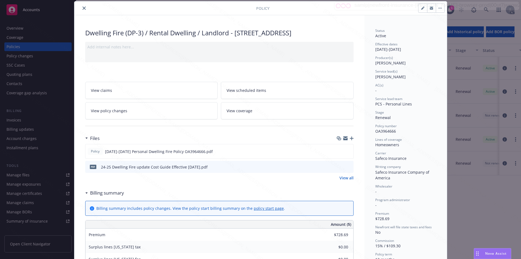
click at [135, 110] on link "View policy changes" at bounding box center [151, 110] width 133 height 17
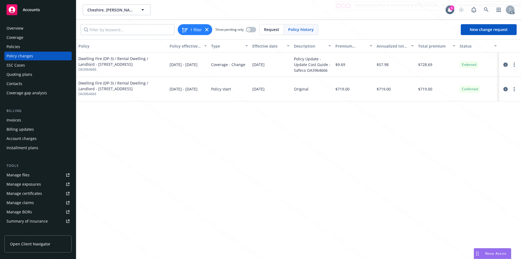
click at [263, 88] on div "$719.00" at bounding box center [395, 89] width 42 height 24
drag, startPoint x: 419, startPoint y: 88, endPoint x: 431, endPoint y: 88, distance: 11.4
click at [263, 88] on span "$719.00" at bounding box center [425, 89] width 14 height 6
click at [263, 119] on div "Policy Policy effective dates Type Effective date Description Premium change An…" at bounding box center [298, 148] width 445 height 219
click at [263, 88] on span "$719.00" at bounding box center [342, 89] width 14 height 6
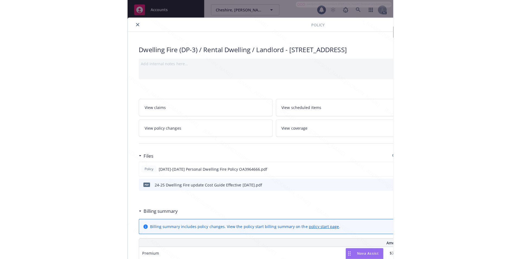
scroll to position [16, 0]
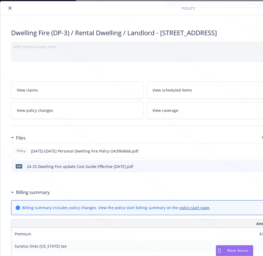
click at [92, 76] on div "View claims View scheduled items View policy changes View coverage" at bounding box center [145, 97] width 268 height 44
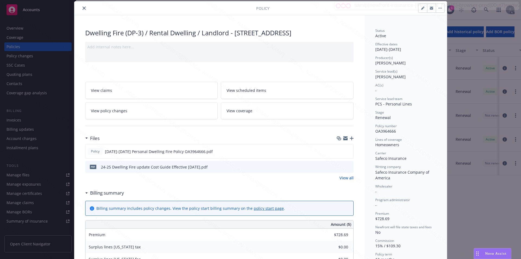
scroll to position [0, 0]
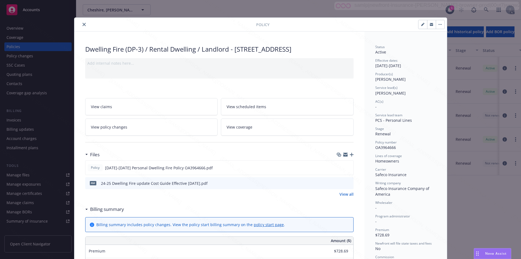
click at [81, 27] on button "close" at bounding box center [84, 24] width 7 height 7
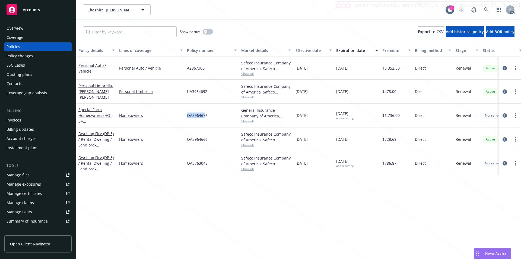
drag, startPoint x: 188, startPoint y: 115, endPoint x: 205, endPoint y: 115, distance: 16.8
click at [205, 115] on span "OA3964676" at bounding box center [197, 115] width 21 height 6
click at [22, 36] on div "Coverage" at bounding box center [15, 37] width 17 height 9
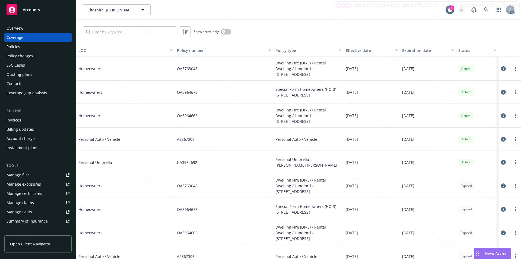
click at [21, 27] on div "Overview" at bounding box center [15, 28] width 17 height 9
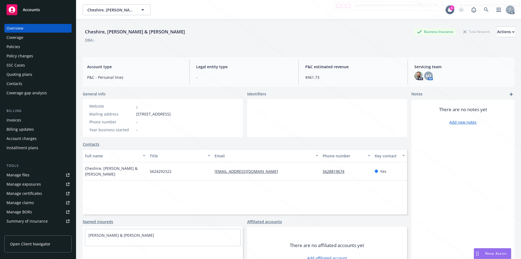
drag, startPoint x: 135, startPoint y: 115, endPoint x: 169, endPoint y: 113, distance: 33.7
click at [169, 113] on div "Mailing address [STREET_ADDRESS]" at bounding box center [130, 114] width 86 height 6
drag, startPoint x: 351, startPoint y: 42, endPoint x: 316, endPoint y: 73, distance: 46.3
click at [263, 42] on div "DBA: -" at bounding box center [299, 40] width 432 height 6
click at [18, 45] on div "Policies" at bounding box center [14, 46] width 14 height 9
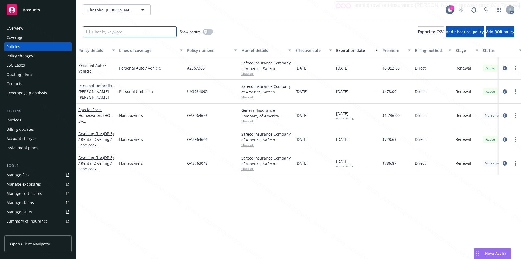
click at [117, 33] on input "Filter by keyword..." at bounding box center [130, 31] width 94 height 11
paste input "OA3964666"
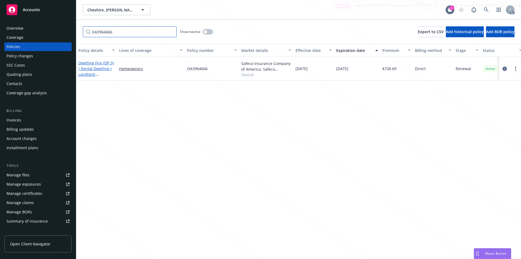
type input "OA3964666"
click at [96, 68] on link "Dwelling Fire (DP-3) / Rental Dwelling / Landlord - [STREET_ADDRESS]" at bounding box center [95, 71] width 35 height 22
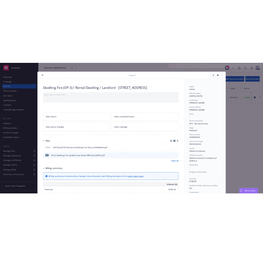
scroll to position [16, 0]
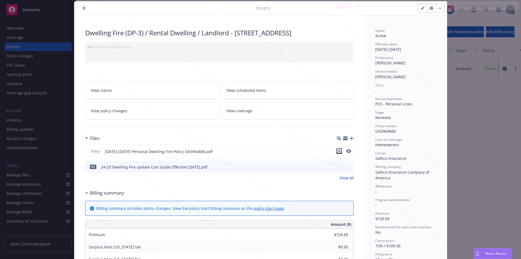
click at [263, 151] on icon "download file" at bounding box center [339, 150] width 4 height 3
click at [263, 166] on icon "download file" at bounding box center [340, 165] width 4 height 3
click at [138, 111] on link "View policy changes" at bounding box center [151, 110] width 133 height 17
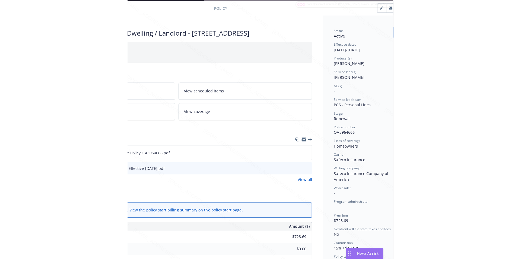
scroll to position [16, 114]
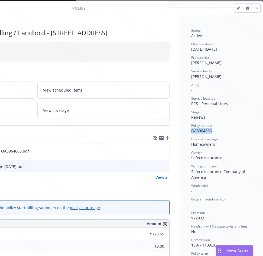
drag, startPoint x: 189, startPoint y: 131, endPoint x: 210, endPoint y: 131, distance: 21.4
click at [210, 131] on div "Policy number OA3964666" at bounding box center [222, 128] width 61 height 10
drag, startPoint x: 187, startPoint y: 50, endPoint x: 204, endPoint y: 50, distance: 17.1
click at [205, 50] on div "Status Active Effective dates [DATE] - [DATE] Producer(s) [PERSON_NAME] Service…" at bounding box center [222, 254] width 82 height 479
drag, startPoint x: 207, startPoint y: 50, endPoint x: 187, endPoint y: 51, distance: 20.1
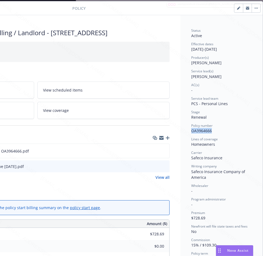
click at [187, 51] on div "Status Active Effective dates [DATE] - [DATE] Producer(s) [PERSON_NAME] Service…" at bounding box center [222, 254] width 82 height 479
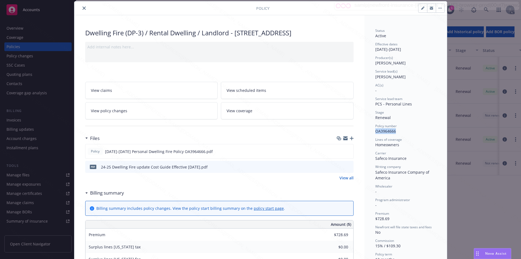
scroll to position [0, 0]
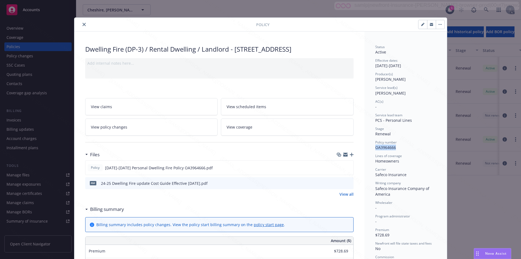
click at [82, 24] on icon "close" at bounding box center [83, 24] width 3 height 3
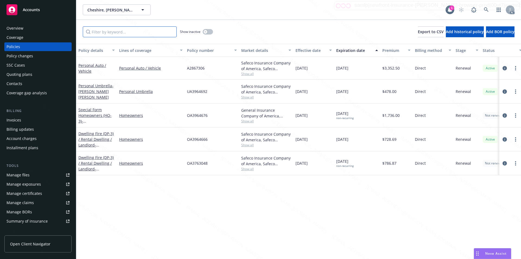
click at [112, 34] on input "Filter by keyword..." at bounding box center [130, 31] width 94 height 11
paste input "OA3964666"
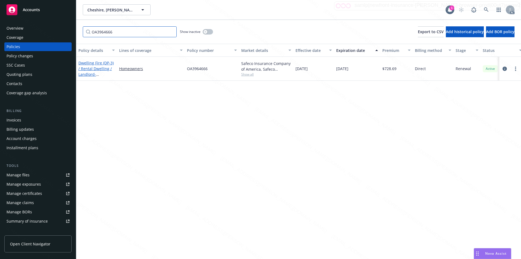
type input "OA3964666"
click at [95, 66] on link "Dwelling Fire (DP-3) / Rental Dwelling / Landlord - [STREET_ADDRESS]" at bounding box center [95, 71] width 35 height 22
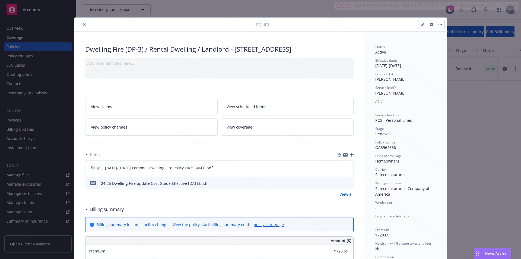
scroll to position [16, 0]
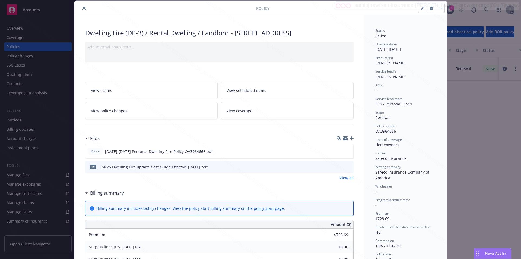
click at [263, 8] on icon "button" at bounding box center [439, 8] width 3 height 1
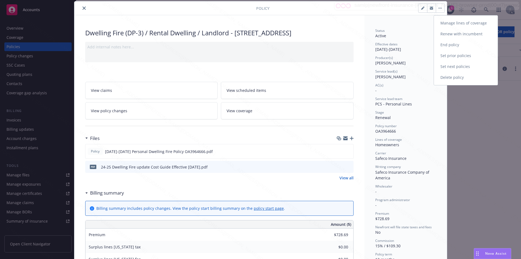
click at [263, 45] on link "End policy" at bounding box center [466, 44] width 64 height 11
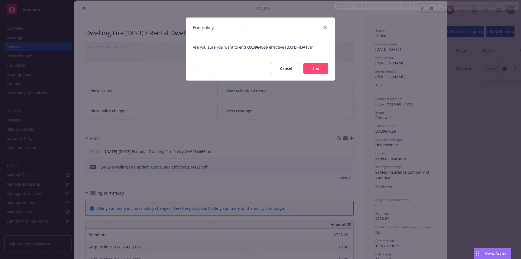
click at [263, 72] on button "End" at bounding box center [315, 68] width 25 height 11
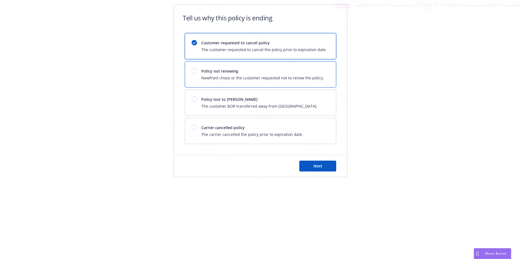
click at [255, 76] on span "Newfront chose or the customer requested not to renew the policy." at bounding box center [262, 78] width 123 height 6
click at [263, 163] on button "Next" at bounding box center [317, 165] width 37 height 11
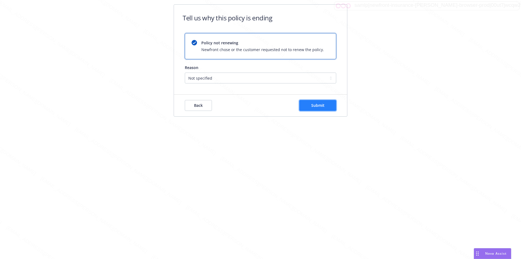
click at [263, 105] on span "Submit" at bounding box center [317, 105] width 13 height 5
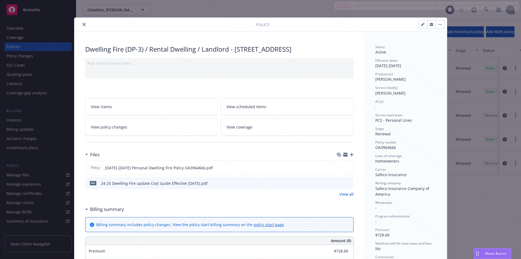
scroll to position [16, 0]
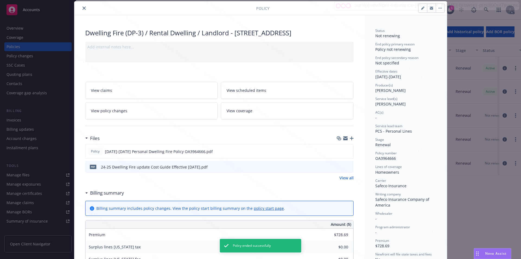
click at [81, 9] on button "close" at bounding box center [84, 8] width 7 height 7
